Goal: Information Seeking & Learning: Learn about a topic

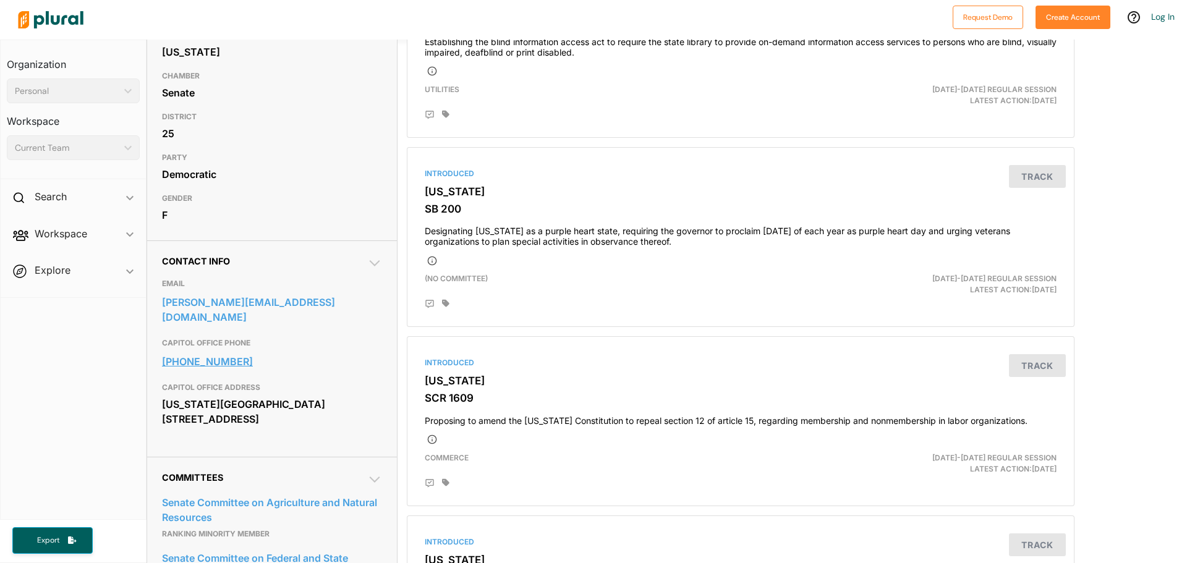
scroll to position [186, 0]
drag, startPoint x: 313, startPoint y: 365, endPoint x: 304, endPoint y: 365, distance: 8.7
drag, startPoint x: 303, startPoint y: 164, endPoint x: 314, endPoint y: 164, distance: 11.1
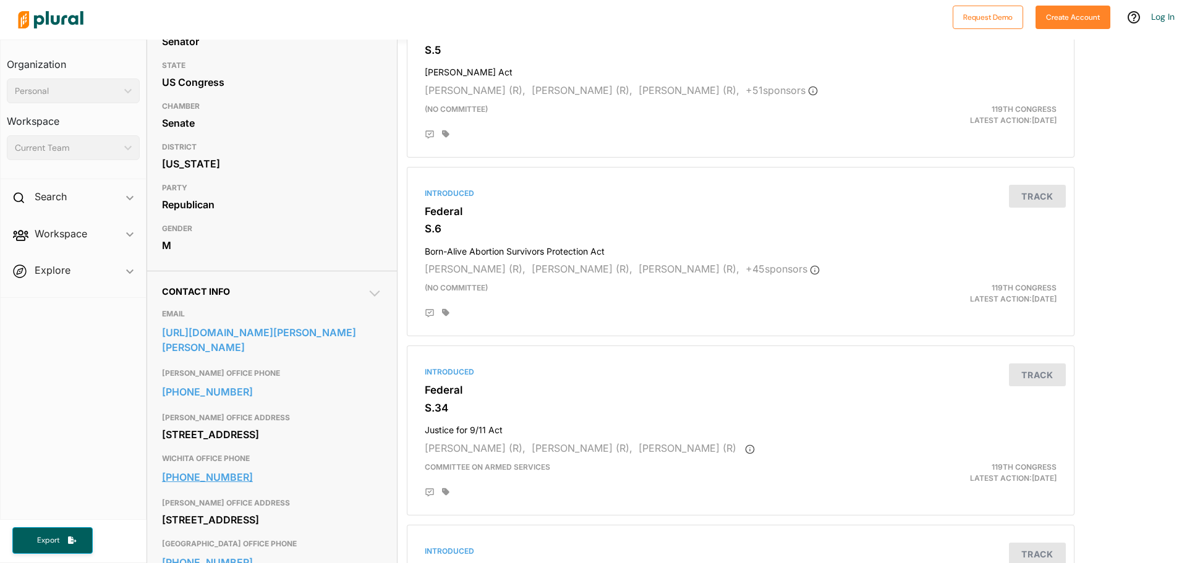
scroll to position [309, 0]
